Goal: Information Seeking & Learning: Learn about a topic

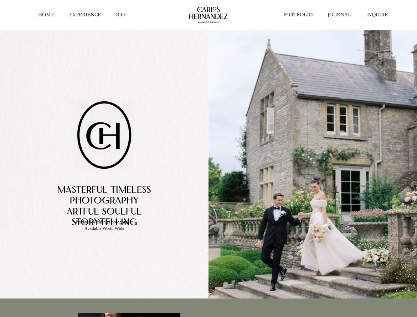
click at [85, 15] on link "EXPERIENCE" at bounding box center [85, 14] width 32 height 7
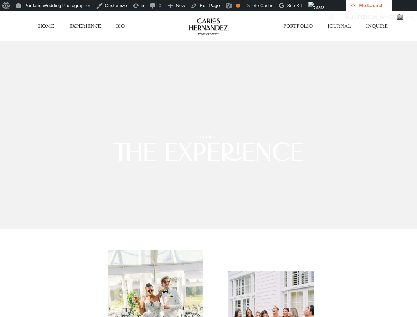
click at [47, 28] on link "HOME" at bounding box center [46, 26] width 16 height 7
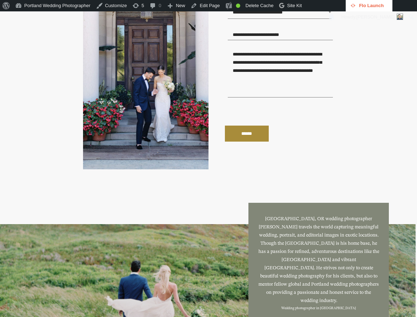
scroll to position [1959, 0]
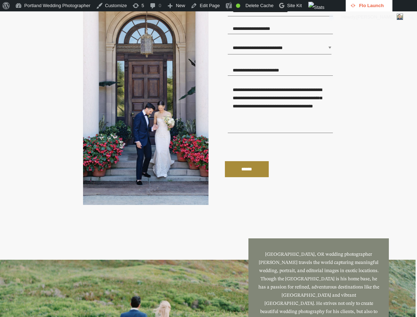
click at [391, 101] on div "**********" at bounding box center [208, 43] width 381 height 387
click at [386, 103] on div "**********" at bounding box center [208, 43] width 381 height 387
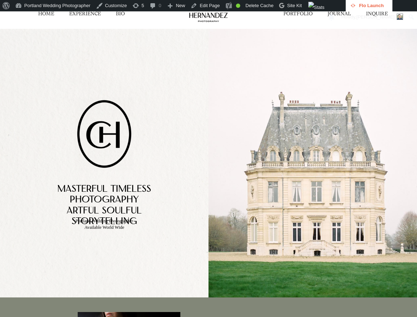
scroll to position [0, 0]
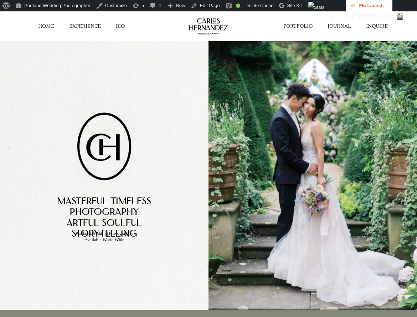
click at [302, 28] on link "PORTFOLIO" at bounding box center [297, 26] width 29 height 7
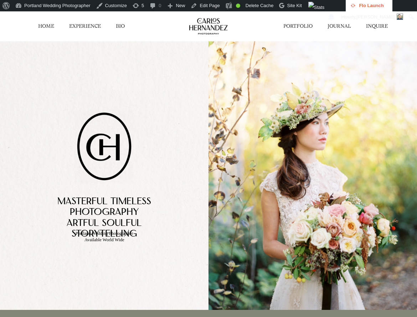
click at [93, 26] on link "EXPERIENCE" at bounding box center [85, 26] width 32 height 7
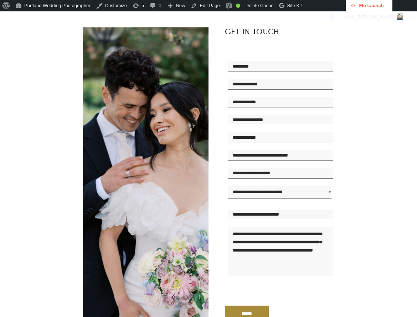
scroll to position [1104, 0]
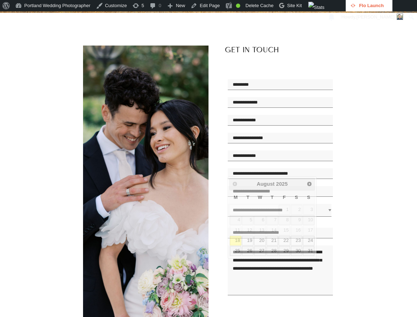
click at [265, 161] on input "text" at bounding box center [280, 156] width 105 height 11
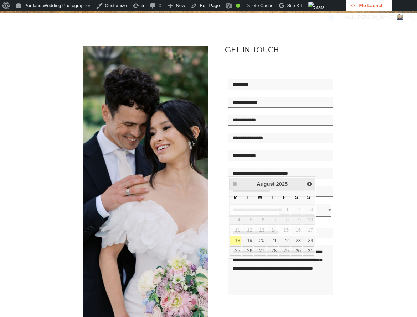
click at [384, 132] on div "**********" at bounding box center [208, 206] width 381 height 387
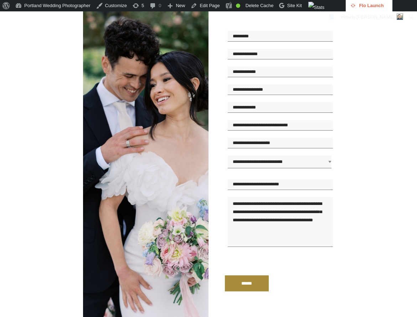
scroll to position [1157, 0]
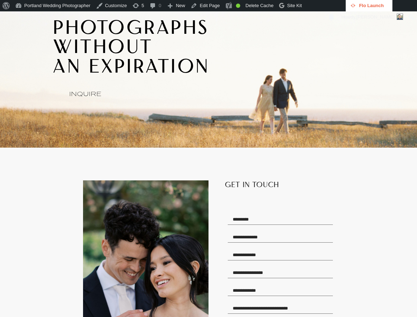
scroll to position [872, 0]
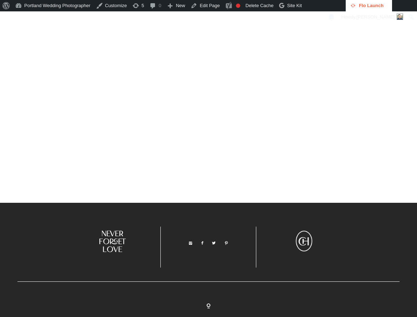
scroll to position [3725, 0]
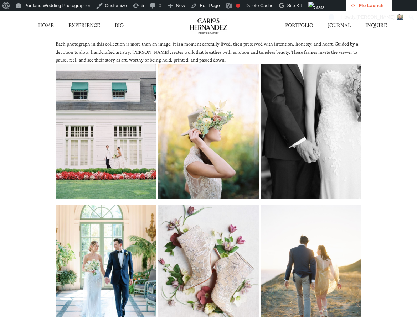
click at [222, 61] on p "Each photograph in this collection is more than an image; it is a moment carefu…" at bounding box center [209, 52] width 306 height 24
click at [158, 54] on p "Each photograph in this collection is more than an image; it is a moment carefu…" at bounding box center [209, 52] width 306 height 24
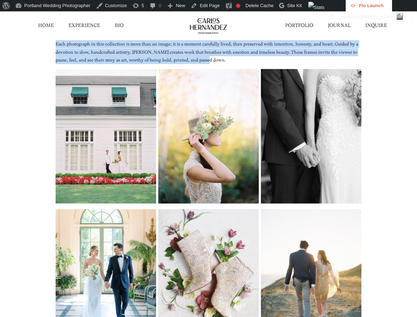
drag, startPoint x: 56, startPoint y: 43, endPoint x: 216, endPoint y: 61, distance: 161.3
click at [216, 61] on p "Each photograph in this collection is more than an image; it is a moment carefu…" at bounding box center [209, 52] width 306 height 24
copy p "Each photograph in this collection is more than an image; it is a moment carefu…"
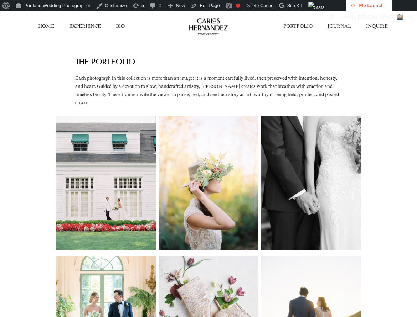
click at [124, 23] on link "BIO" at bounding box center [120, 26] width 9 height 7
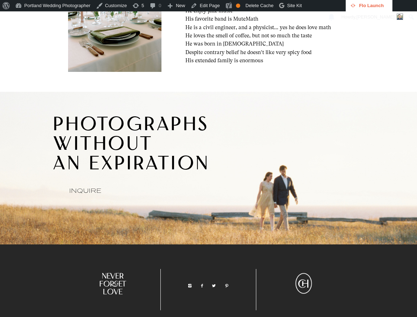
scroll to position [821, 0]
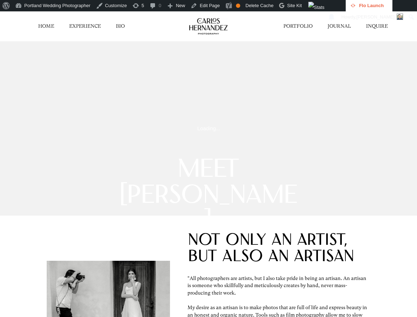
click at [371, 27] on link "INQUIRE" at bounding box center [377, 26] width 22 height 7
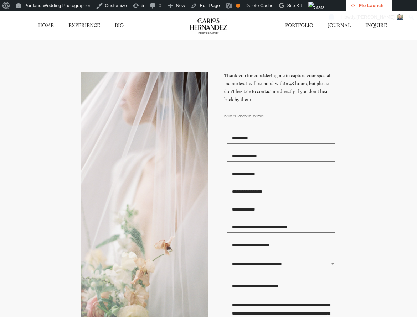
click at [40, 27] on link "HOME" at bounding box center [46, 25] width 16 height 7
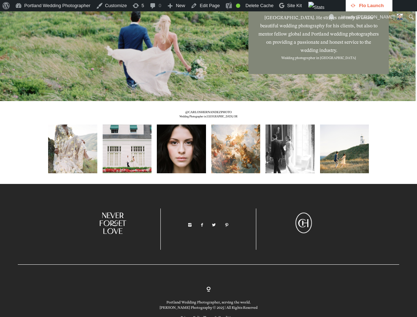
scroll to position [2272, 0]
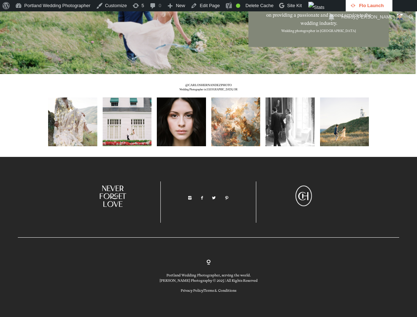
click at [393, 148] on div "@CARLOSHERNANDEZPHOTO Wedding Photographer in Portland OR" at bounding box center [208, 115] width 417 height 83
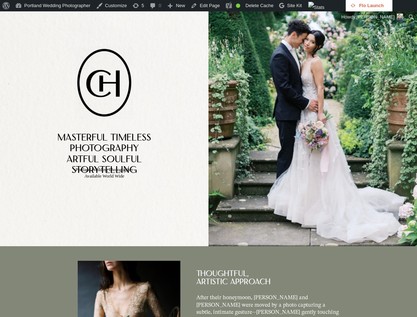
scroll to position [0, 0]
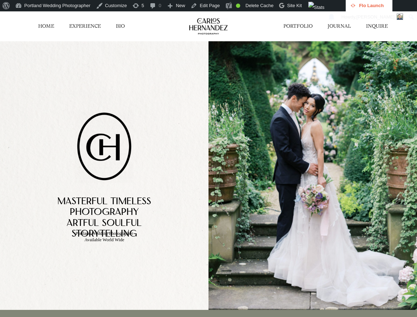
click at [46, 26] on link "HOME" at bounding box center [46, 26] width 16 height 7
